Goal: Find specific page/section: Find specific page/section

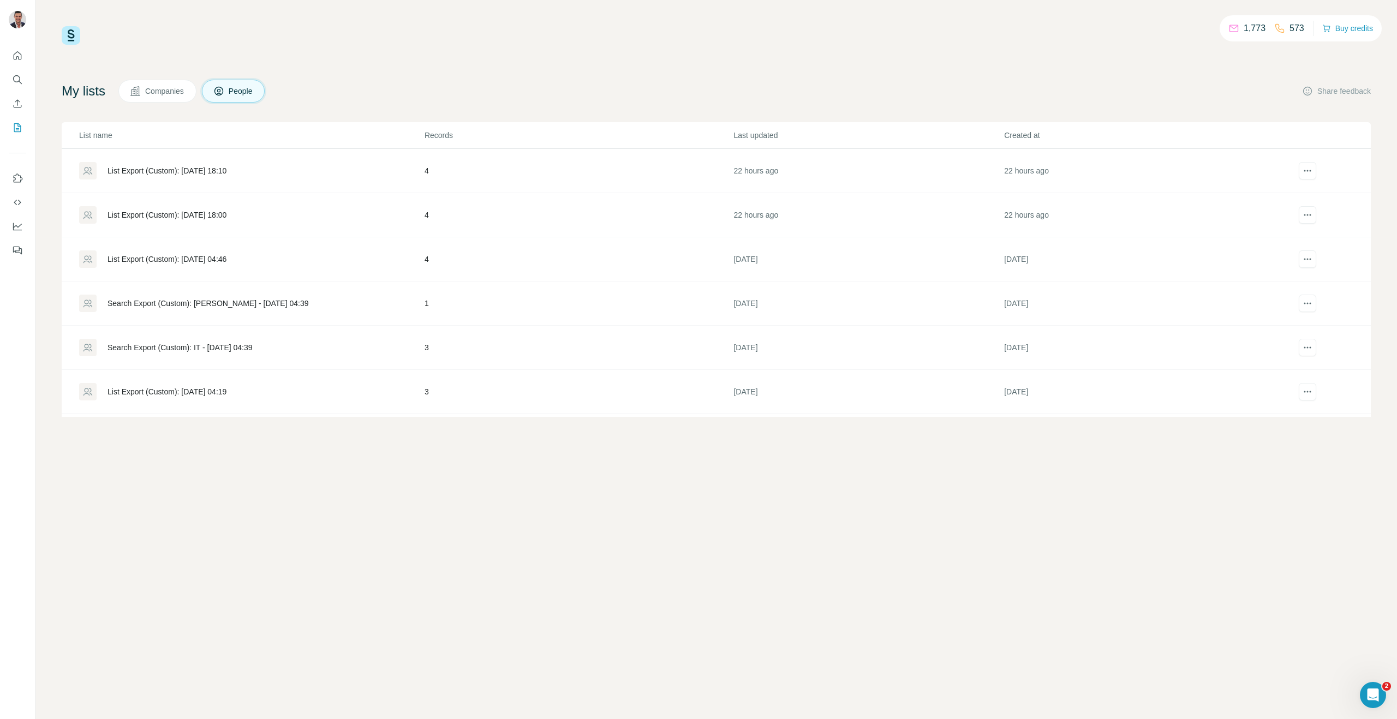
click at [174, 97] on button "Companies" at bounding box center [157, 91] width 78 height 23
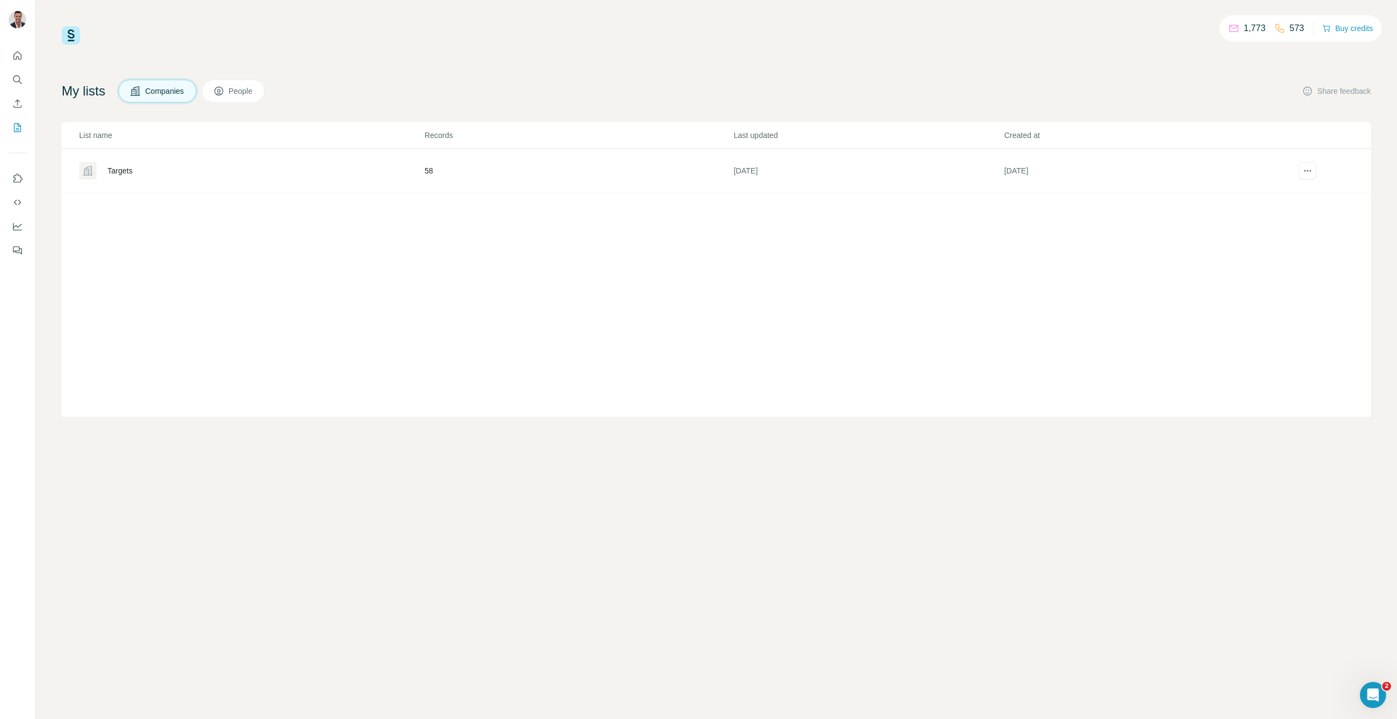
click at [159, 169] on div "Targets" at bounding box center [251, 170] width 344 height 17
